Goal: Information Seeking & Learning: Obtain resource

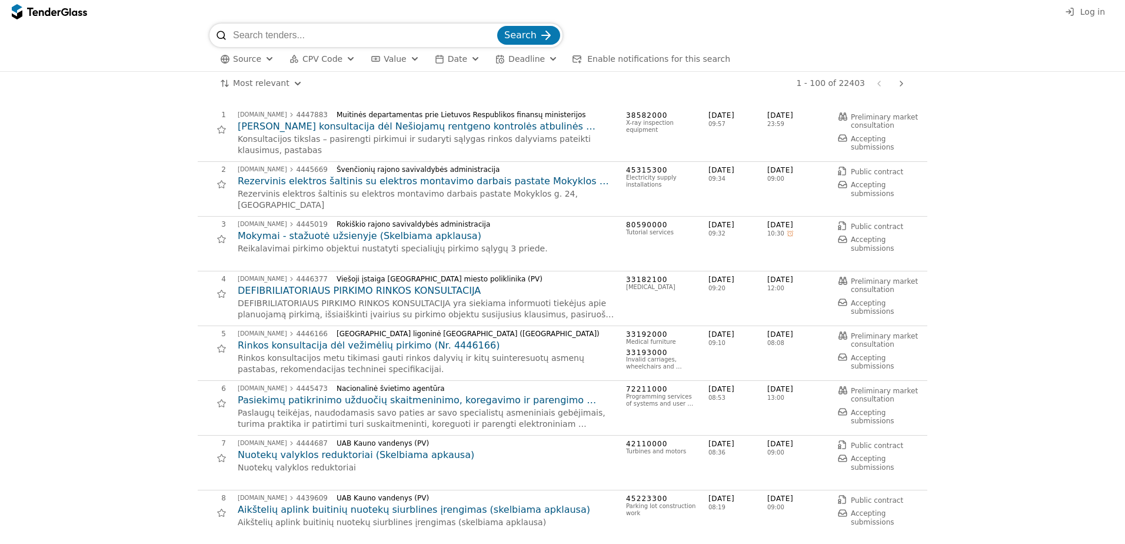
drag, startPoint x: 396, startPoint y: 33, endPoint x: 403, endPoint y: 25, distance: 10.4
click at [396, 33] on input "search" at bounding box center [364, 36] width 262 height 24
type input "microsoft"
click at [497, 28] on button "Search" at bounding box center [528, 37] width 63 height 19
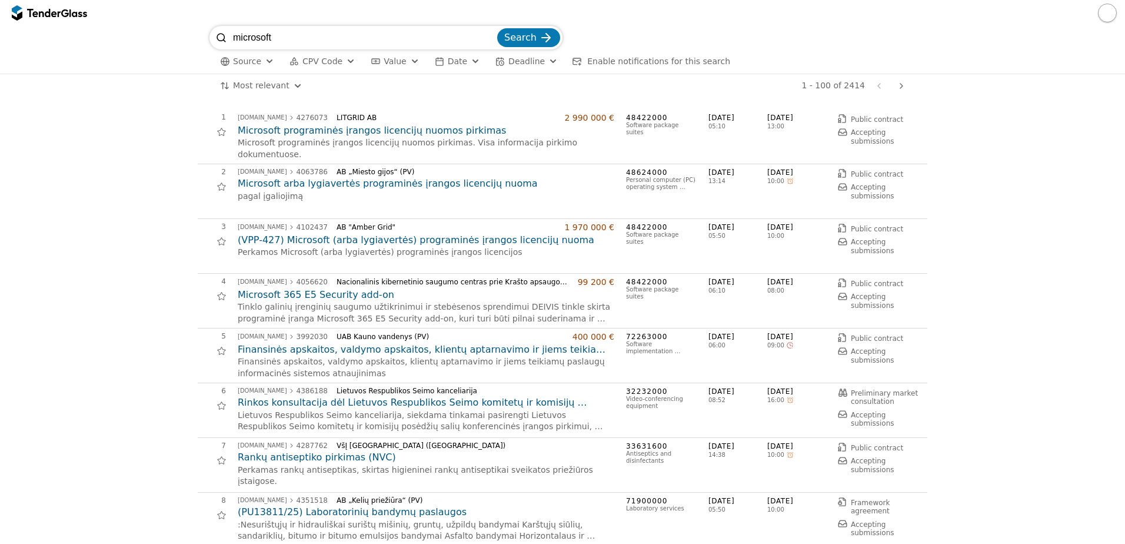
click at [290, 44] on input "microsoft" at bounding box center [364, 38] width 262 height 24
type input "office"
click at [497, 28] on button "Search" at bounding box center [528, 37] width 63 height 19
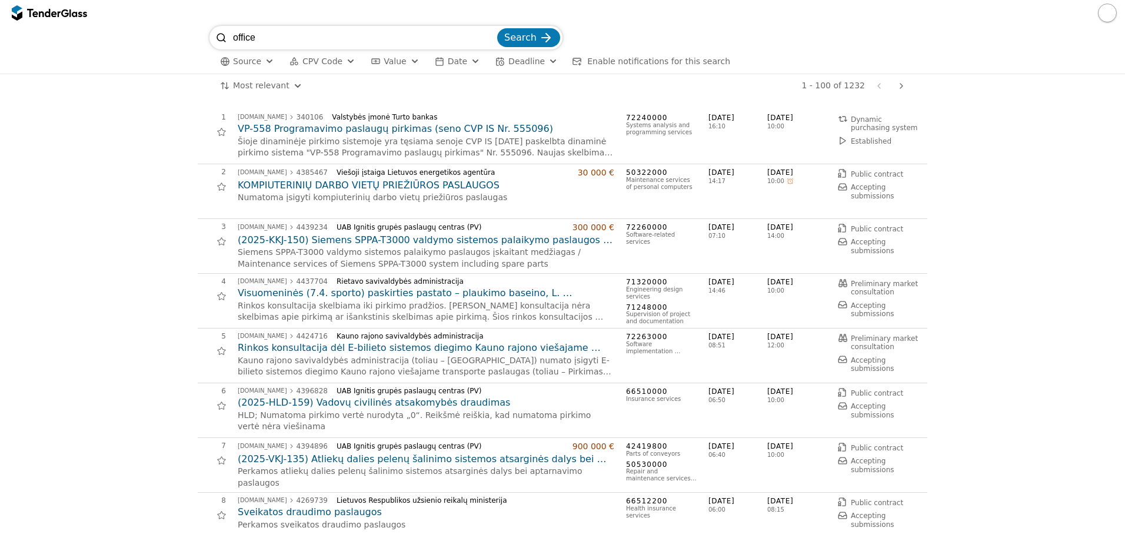
click at [277, 33] on input "office" at bounding box center [364, 38] width 262 height 24
type input "miesto gijos"
click at [497, 28] on button "Search" at bounding box center [528, 37] width 63 height 19
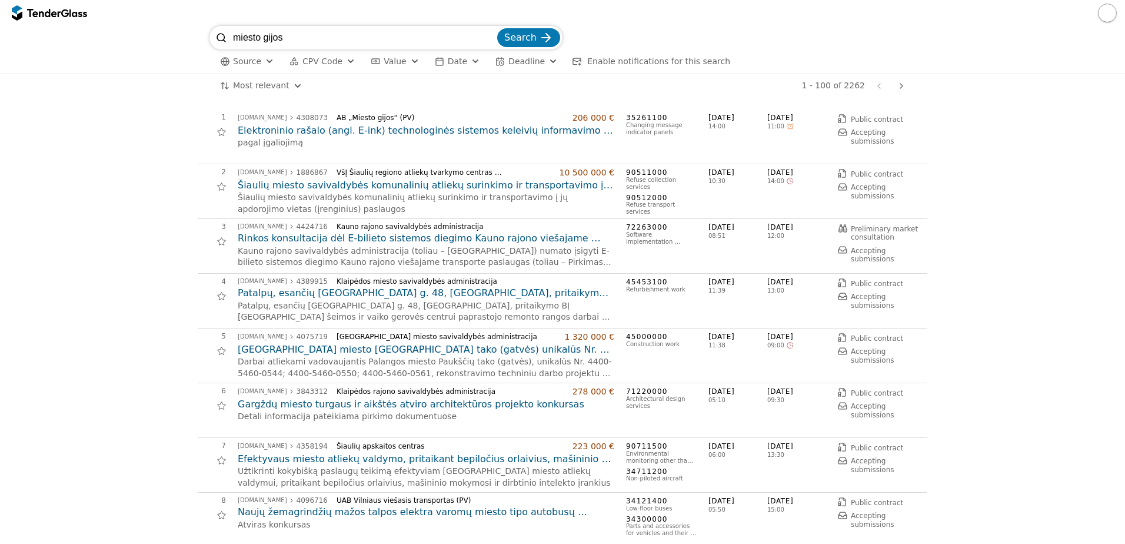
click at [234, 35] on input "miesto gijos" at bounding box center [364, 38] width 262 height 24
type input "AB "miesto gijos""
click at [497, 28] on button "Search" at bounding box center [528, 37] width 63 height 19
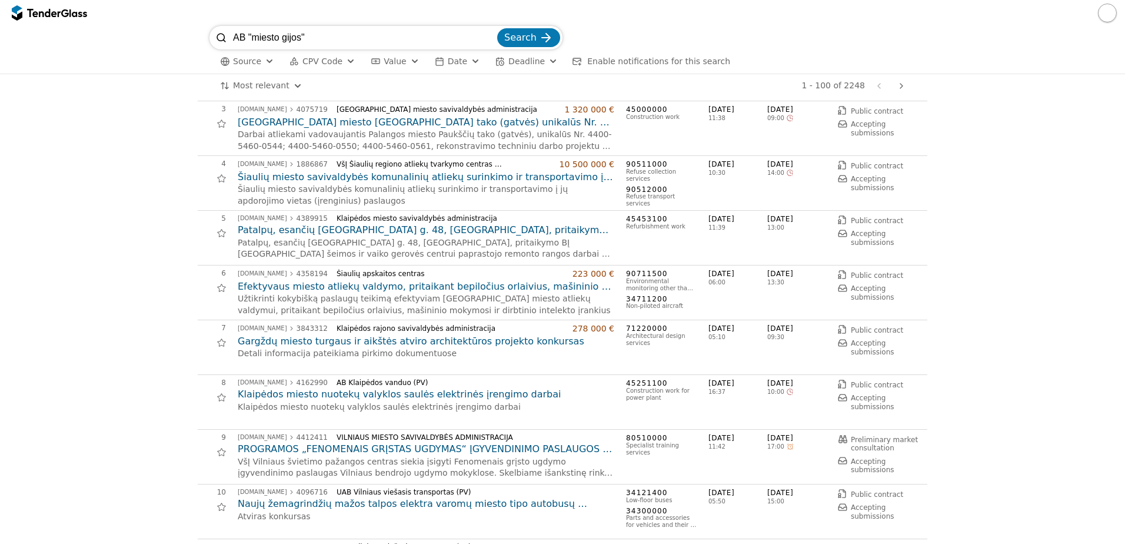
scroll to position [177, 0]
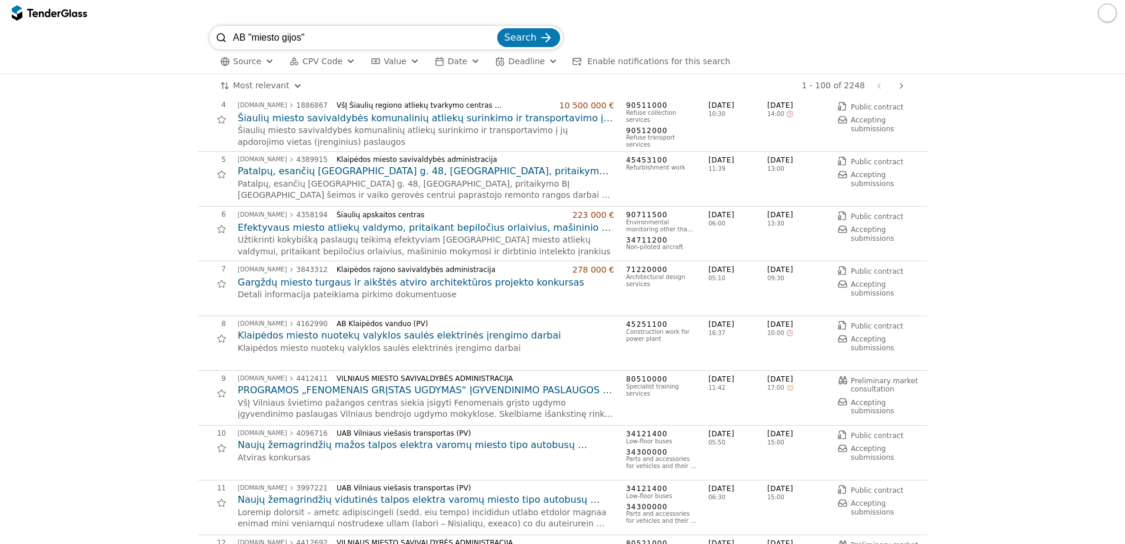
click at [325, 41] on input "AB "miesto gijos"" at bounding box center [364, 38] width 262 height 24
type input "AB "miesto gijos" microsoft"
click at [497, 28] on button "Search" at bounding box center [528, 37] width 63 height 19
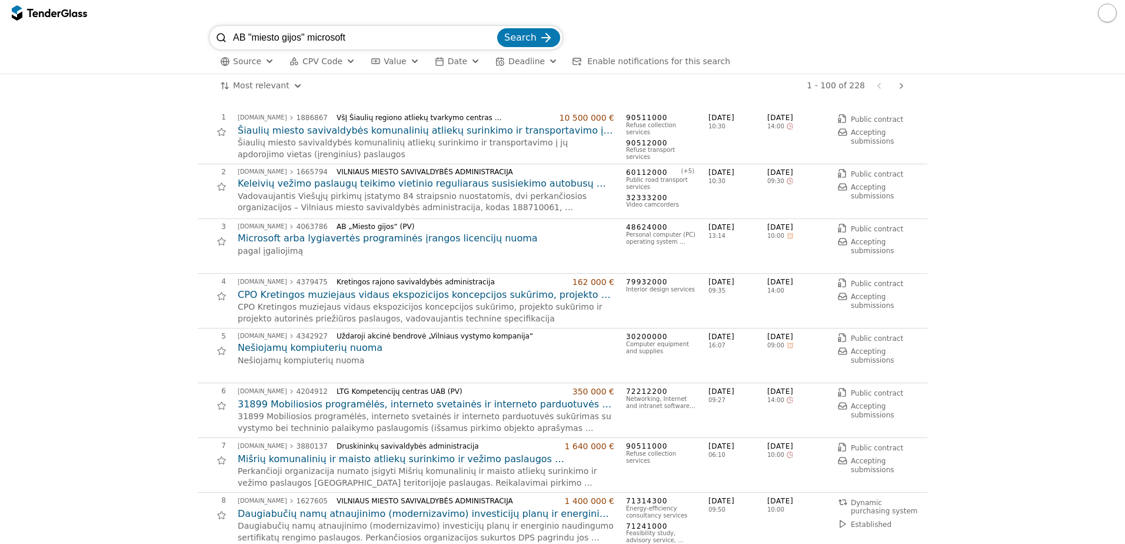
click at [400, 241] on h2 "Microsoft arba lygiavertės programinės įrangos licencijų nuoma" at bounding box center [426, 238] width 377 height 13
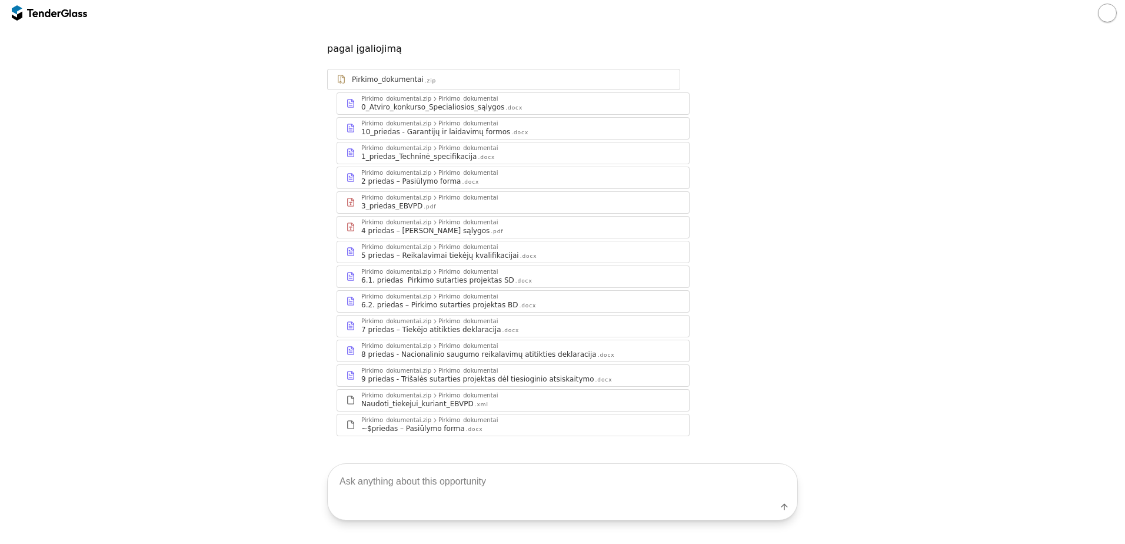
scroll to position [101, 0]
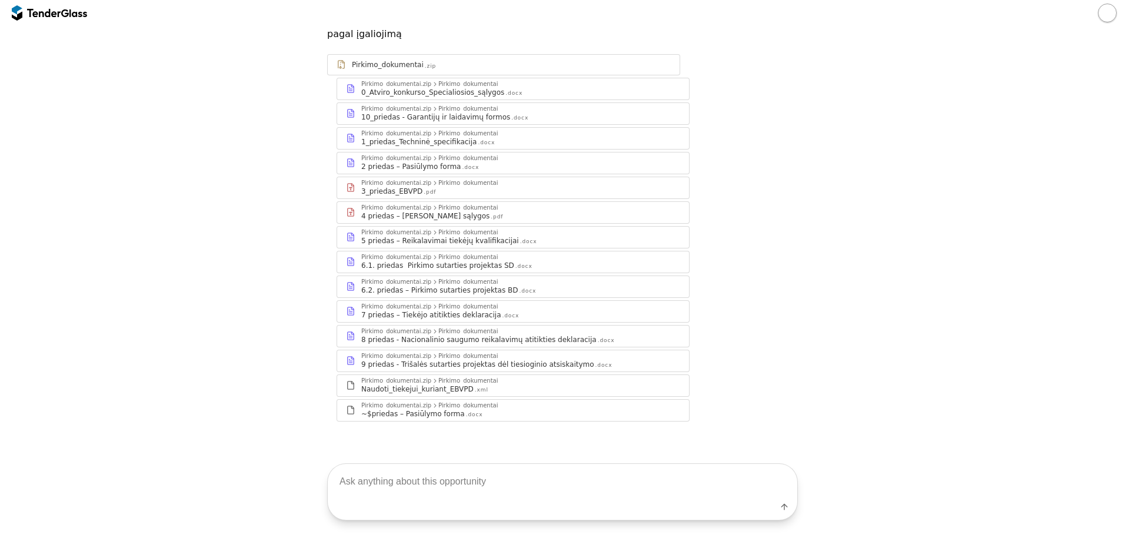
click at [434, 141] on div "1_priedas_Techninė_specifikacija" at bounding box center [418, 141] width 115 height 9
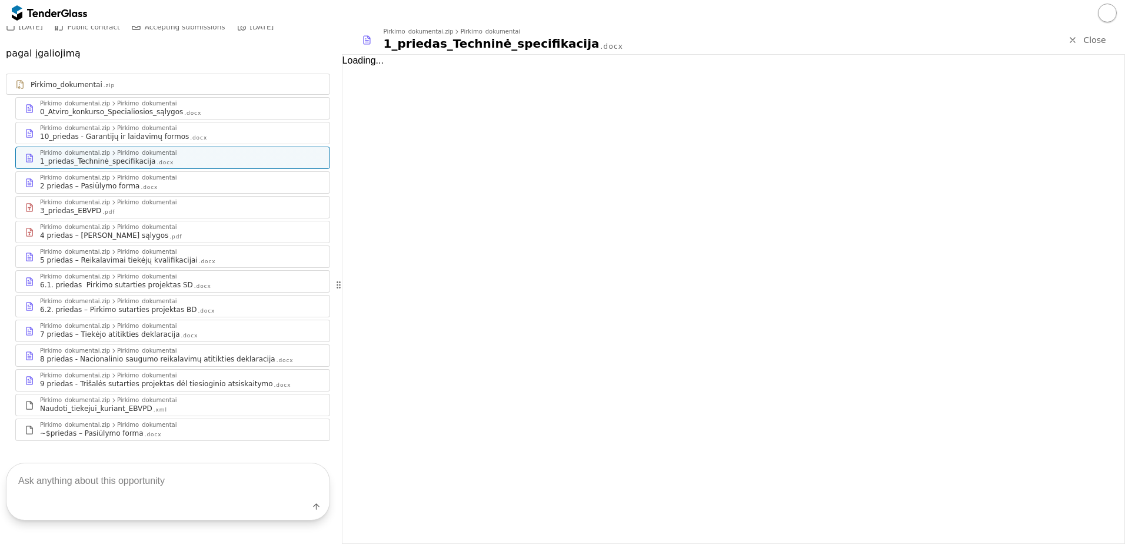
scroll to position [120, 0]
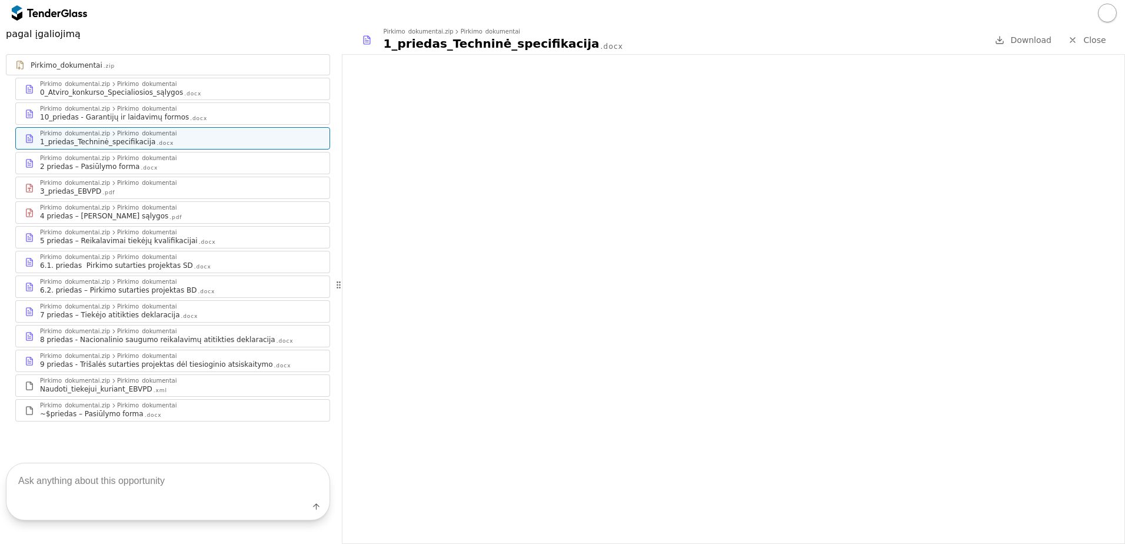
click at [84, 166] on div "2 priedas – Pasiūlymo forma" at bounding box center [89, 166] width 99 height 9
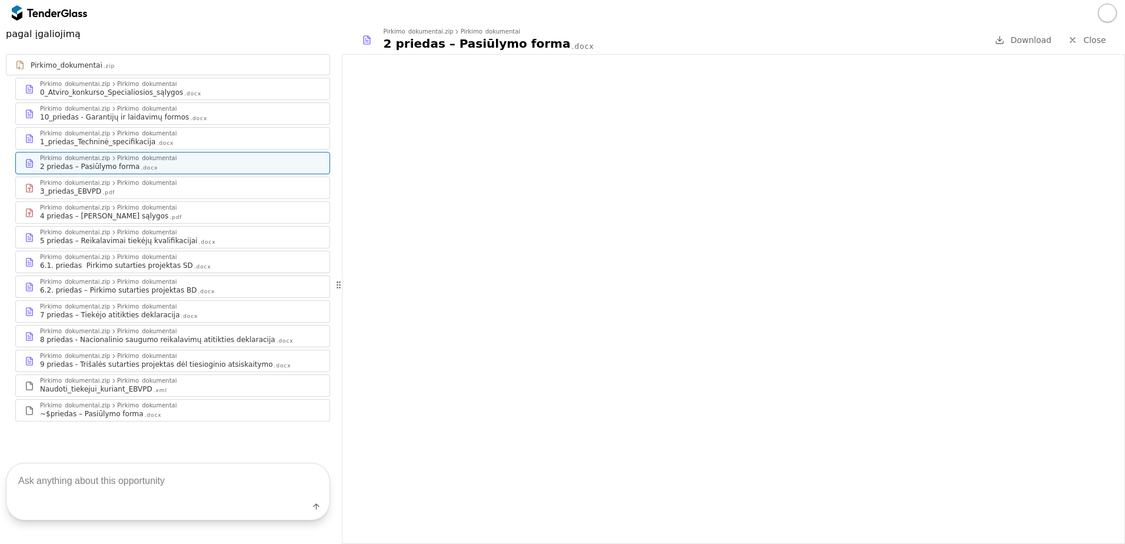
click at [227, 104] on div "Pirkimo_dokumentai.zip Pirkimo_dokumentai 10_priedas - Garantijų ir laidavimų f…" at bounding box center [173, 113] width 314 height 21
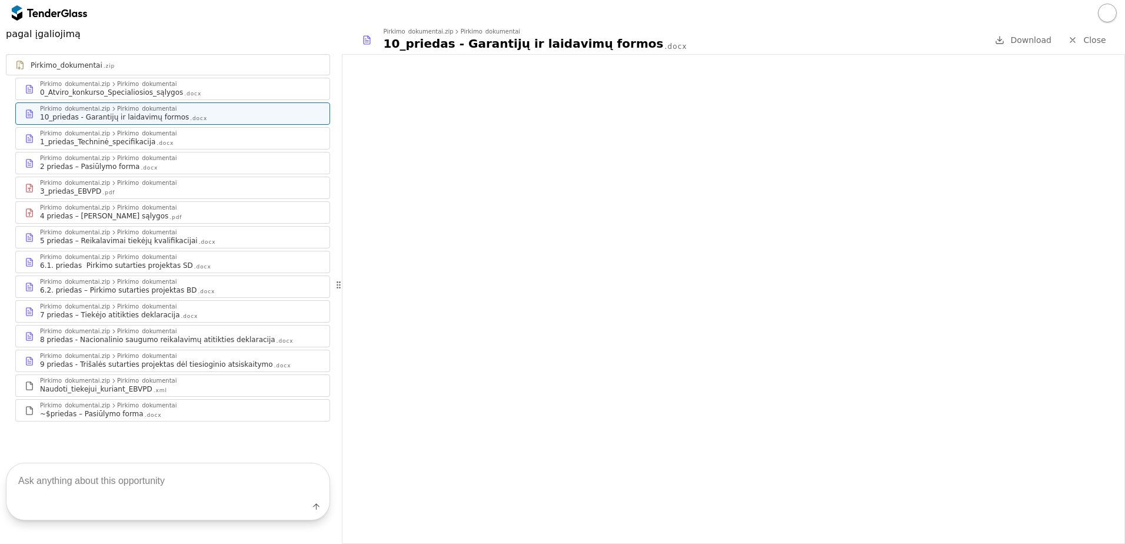
click at [232, 91] on div "0_Atviro_konkurso_Specialiosios_sąlygos .docx" at bounding box center [180, 92] width 281 height 9
